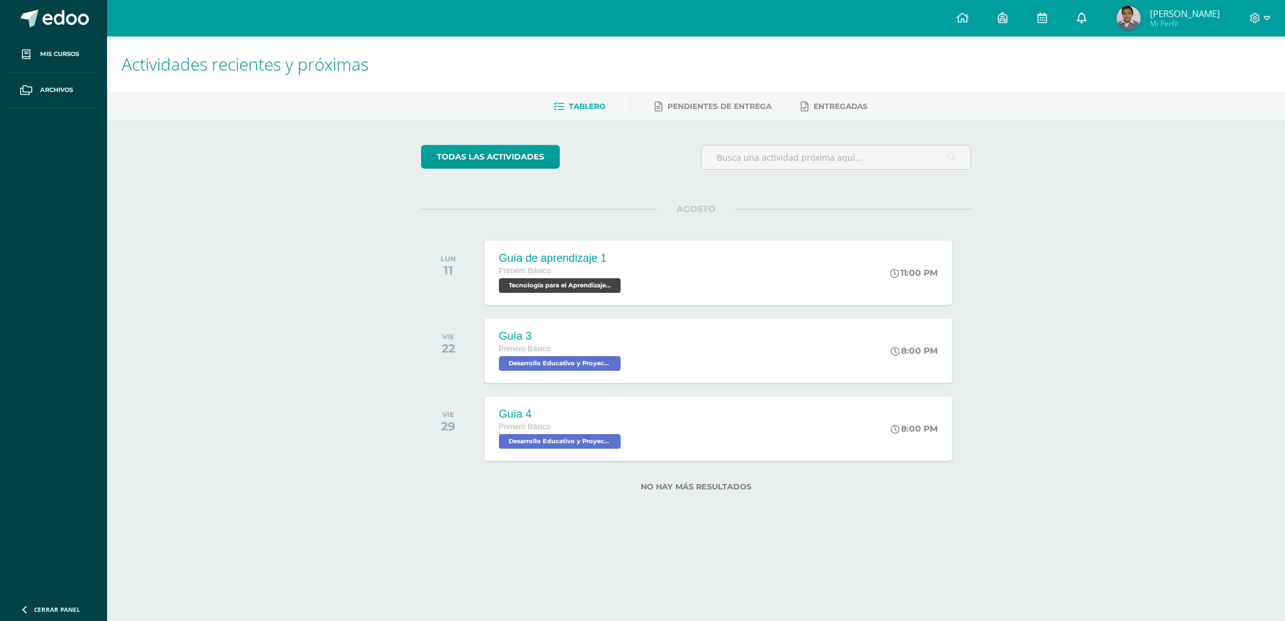
click at [1098, 18] on link at bounding box center [1082, 18] width 39 height 37
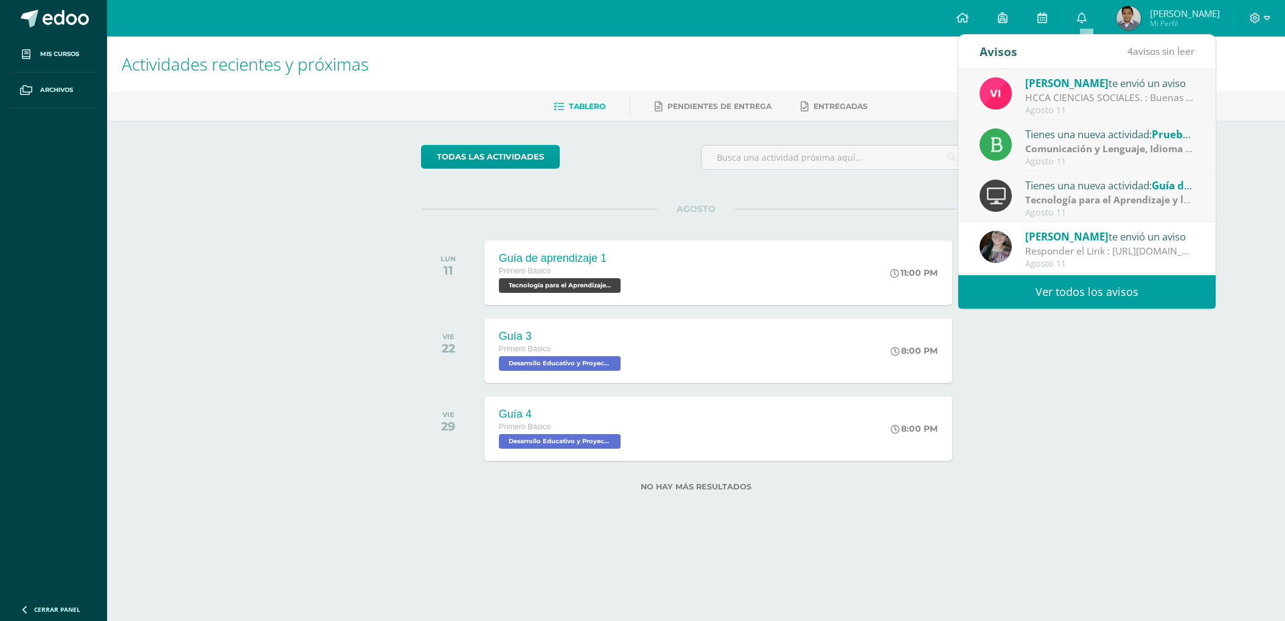
click at [1087, 198] on strong "Tecnología para el Aprendizaje y la Comunicación (Informática)" at bounding box center [1173, 199] width 297 height 13
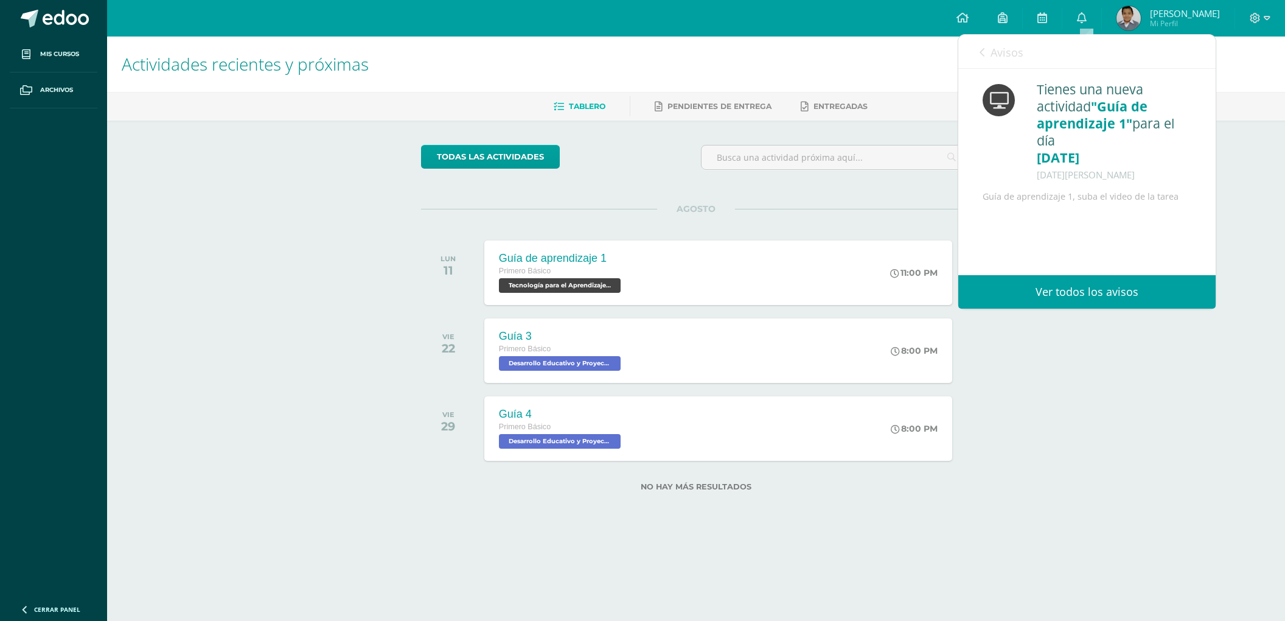
click at [975, 50] on div "Avisos 3 avisos sin leer Avisos" at bounding box center [1087, 52] width 257 height 34
click at [994, 52] on span "Avisos" at bounding box center [1007, 52] width 33 height 15
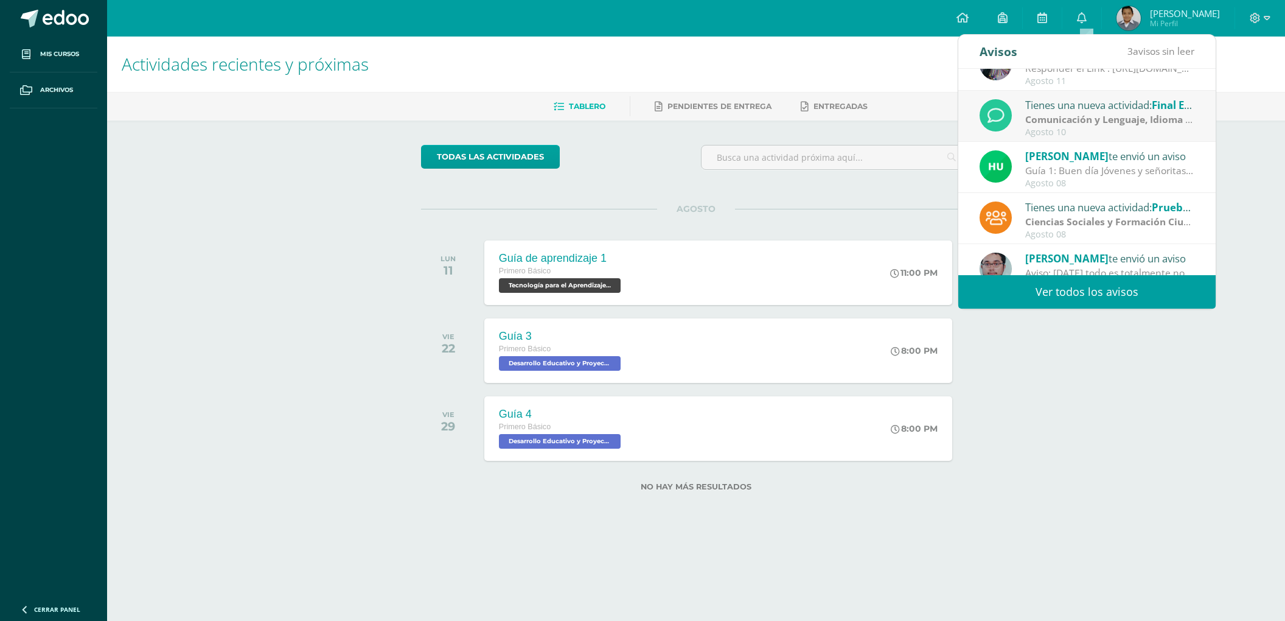
scroll to position [202, 0]
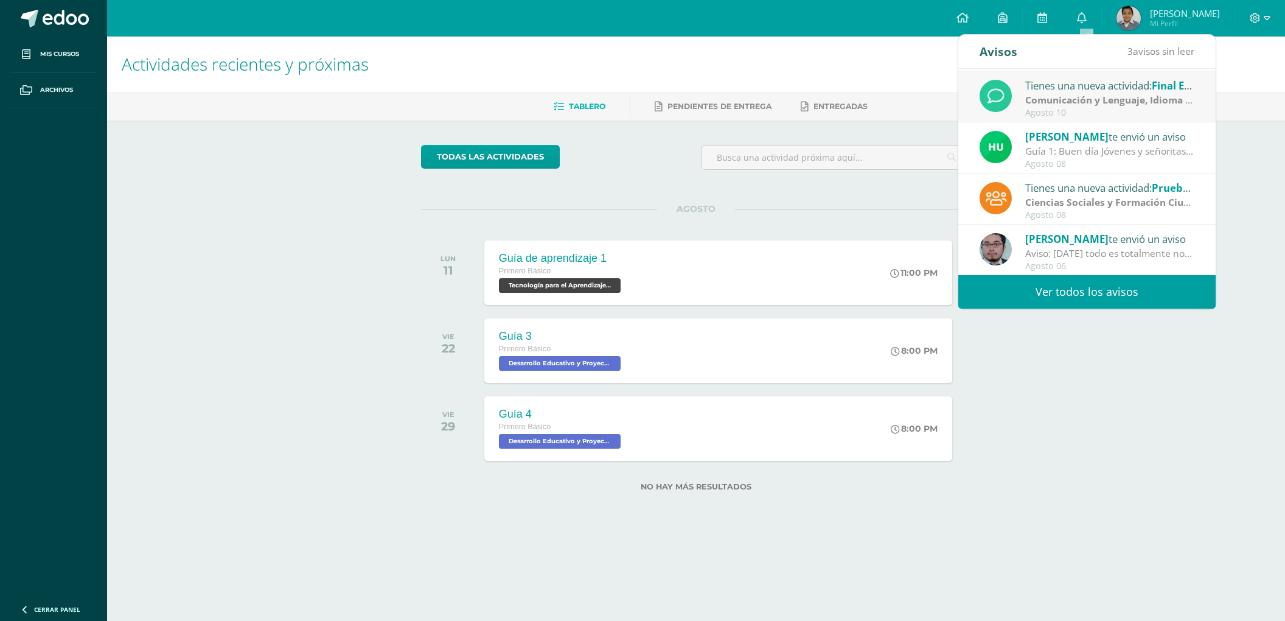
click at [1088, 285] on link "Ver todos los avisos" at bounding box center [1087, 291] width 257 height 33
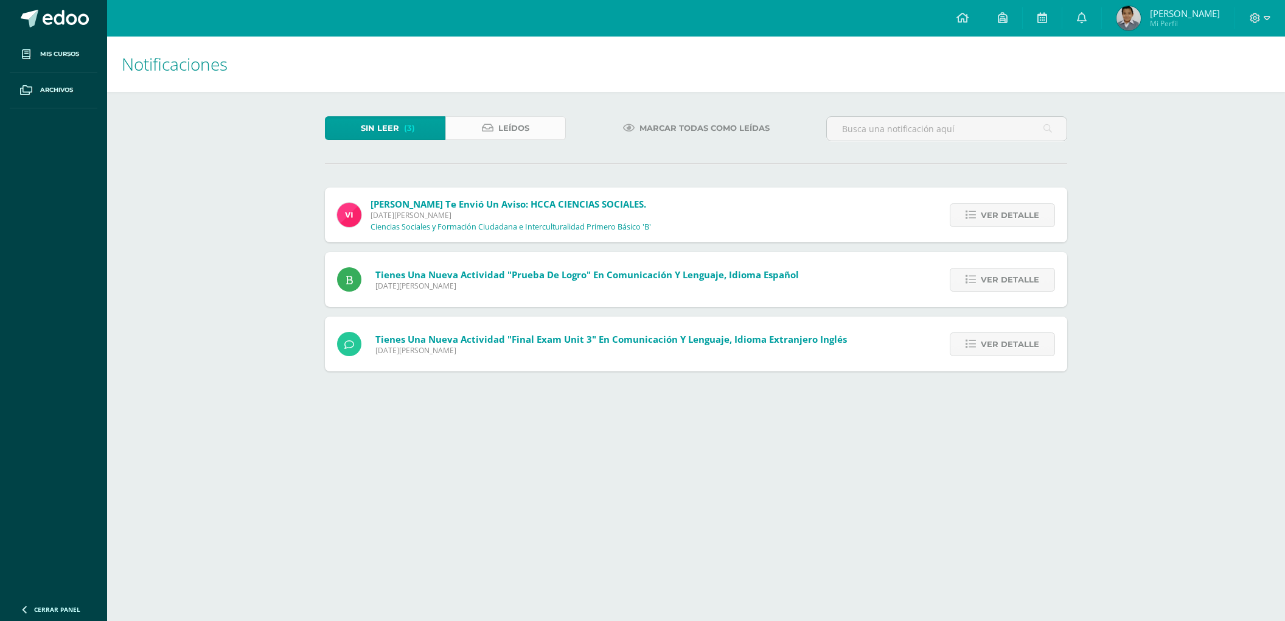
click at [494, 129] on link "Leídos" at bounding box center [505, 128] width 120 height 24
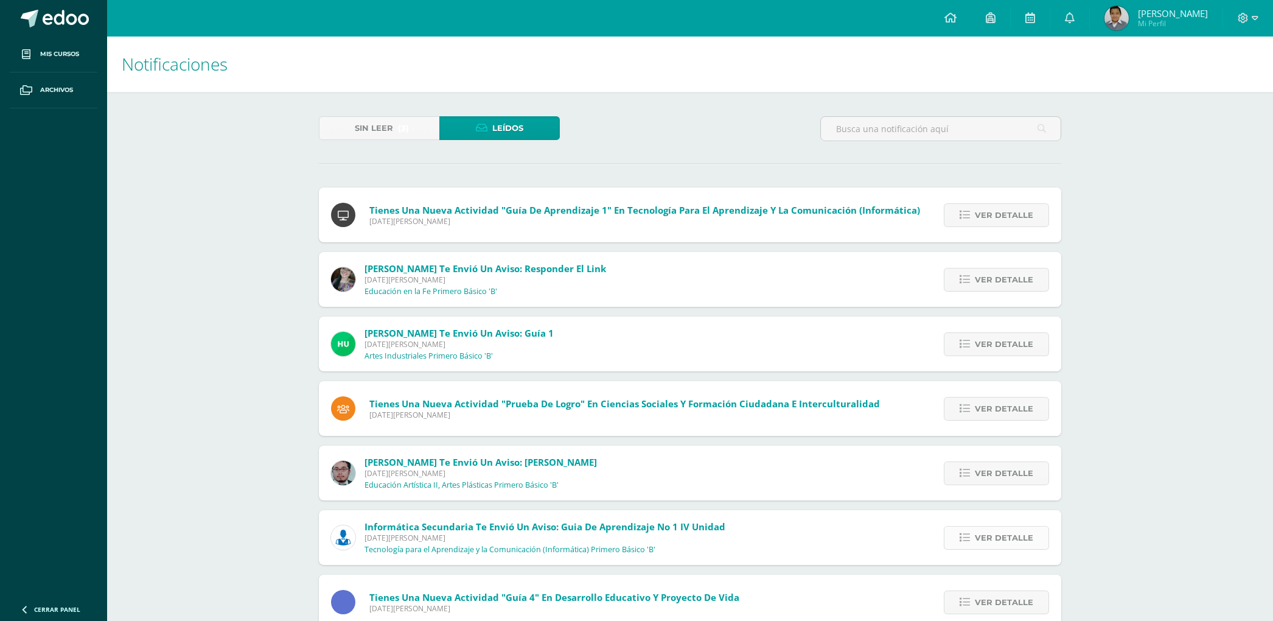
click at [979, 534] on span "Ver detalle" at bounding box center [1004, 537] width 58 height 23
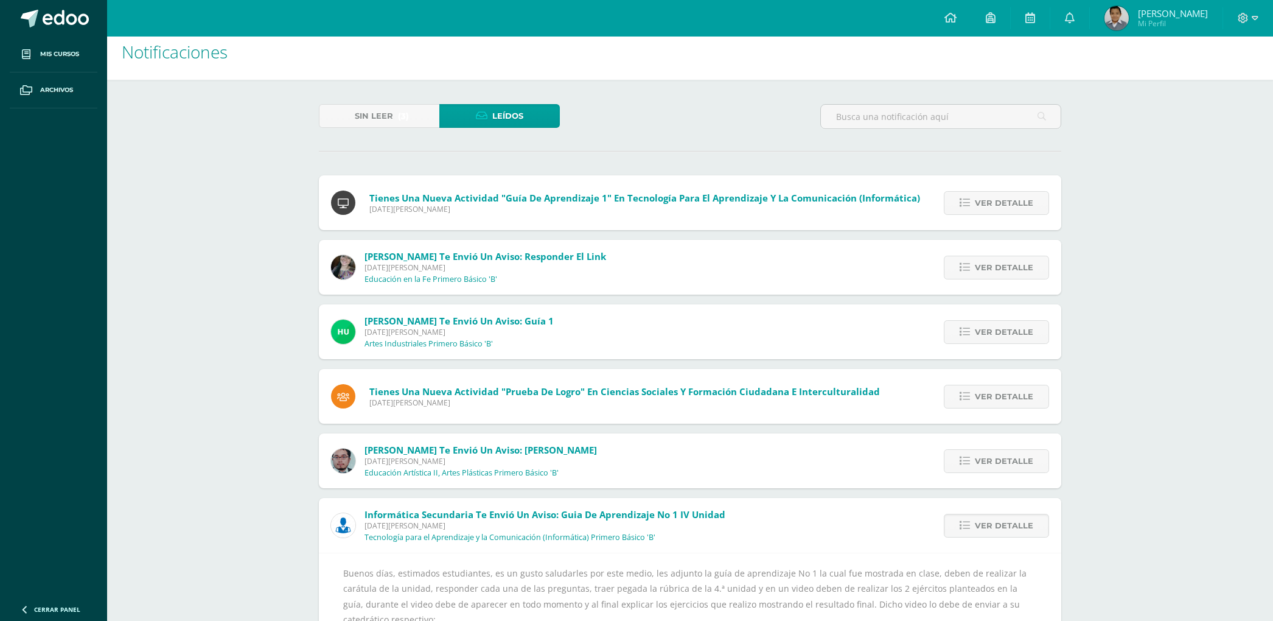
scroll to position [324, 0]
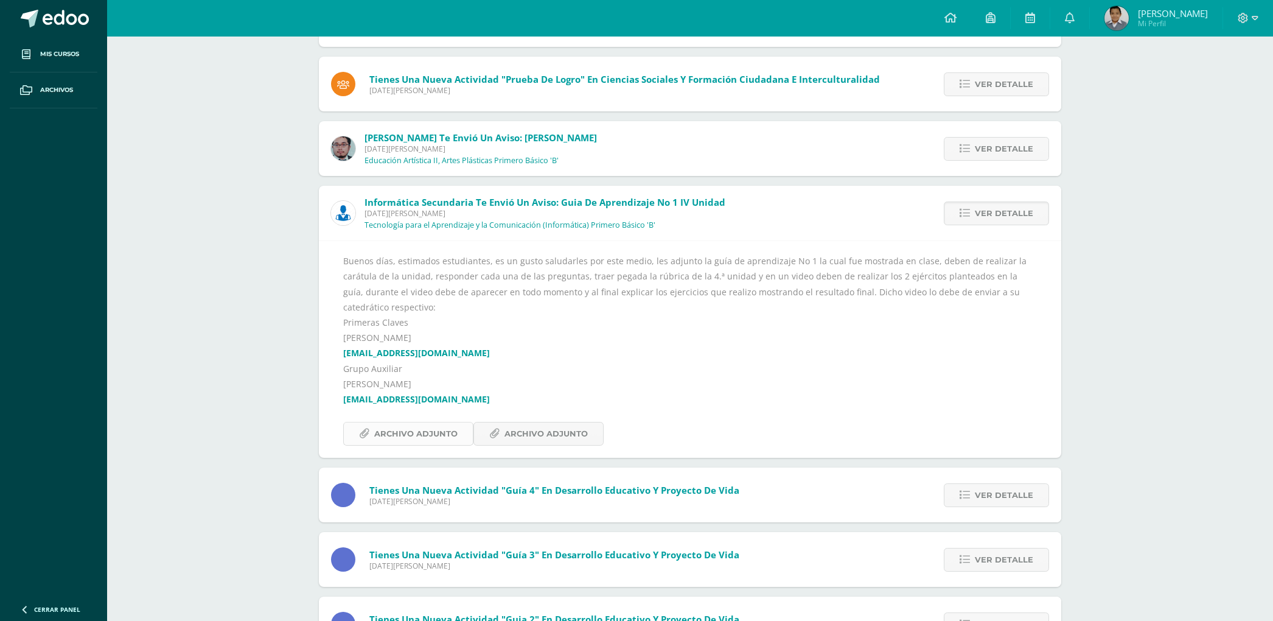
click at [427, 424] on span "Archivo Adjunto" at bounding box center [415, 433] width 83 height 23
